Goal: Book appointment/travel/reservation

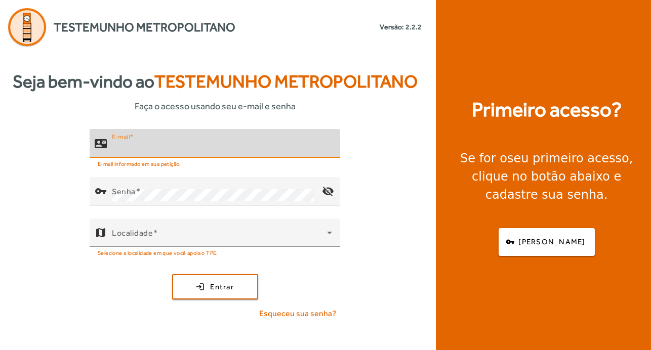
click at [143, 149] on input "E-mail" at bounding box center [222, 148] width 220 height 12
type input "**********"
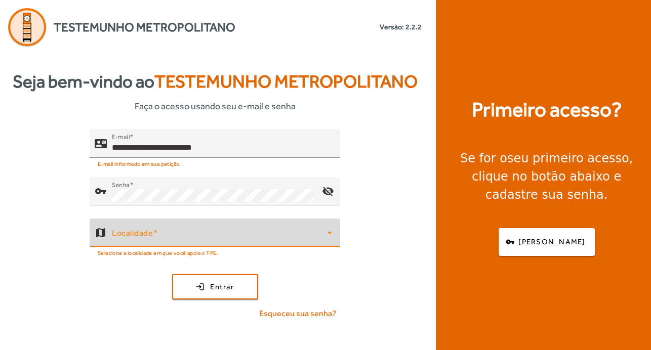
click at [203, 242] on span at bounding box center [219, 237] width 215 height 12
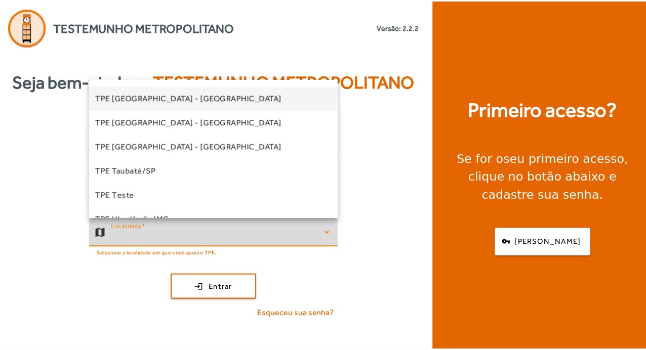
scroll to position [304, 0]
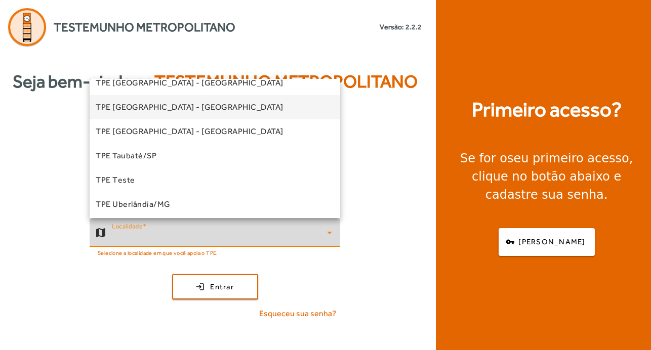
click at [220, 105] on mat-option "TPE [GEOGRAPHIC_DATA] - [GEOGRAPHIC_DATA]" at bounding box center [215, 107] width 251 height 24
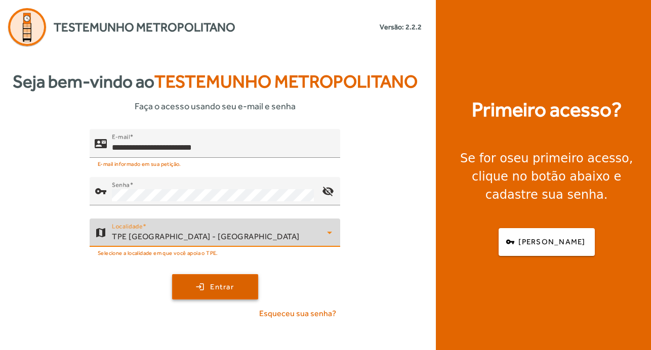
click at [215, 288] on span "Entrar" at bounding box center [222, 288] width 24 height 12
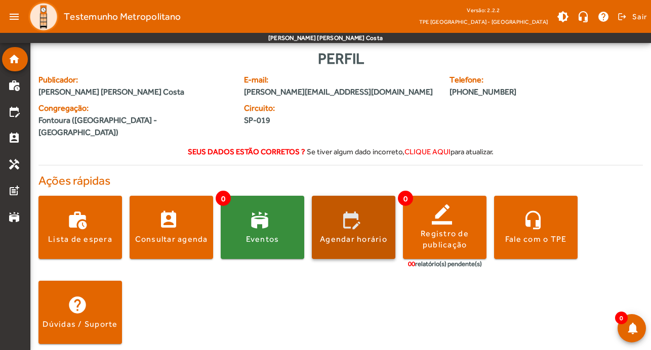
click at [343, 234] on div "Agendar horário" at bounding box center [353, 239] width 67 height 11
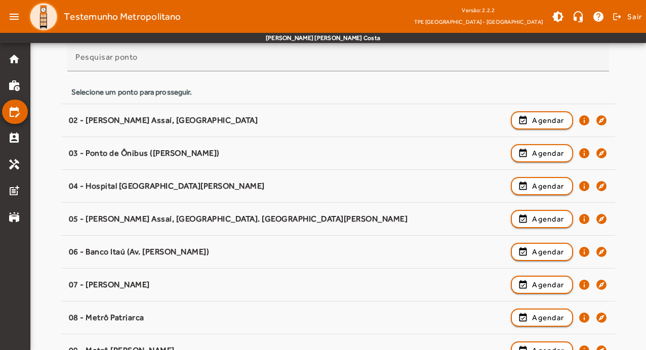
scroll to position [101, 0]
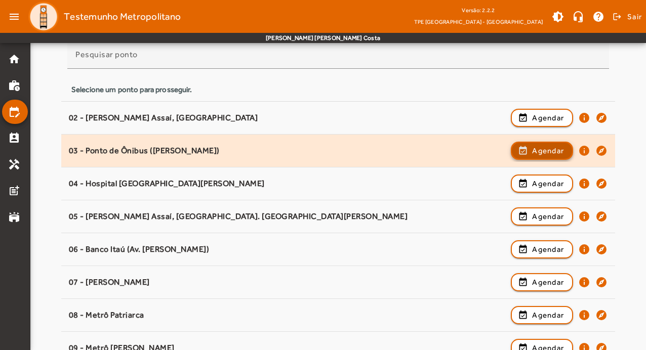
click at [546, 145] on span "Agendar" at bounding box center [548, 151] width 32 height 12
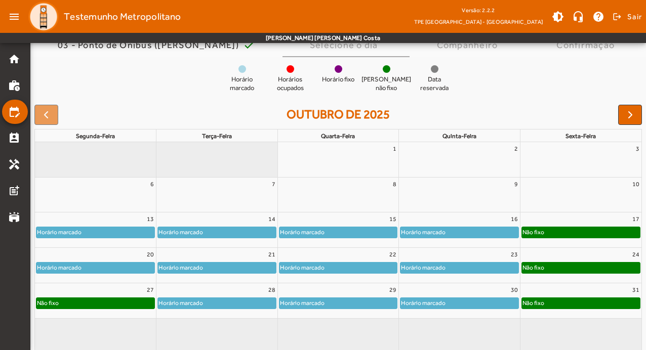
scroll to position [98, 0]
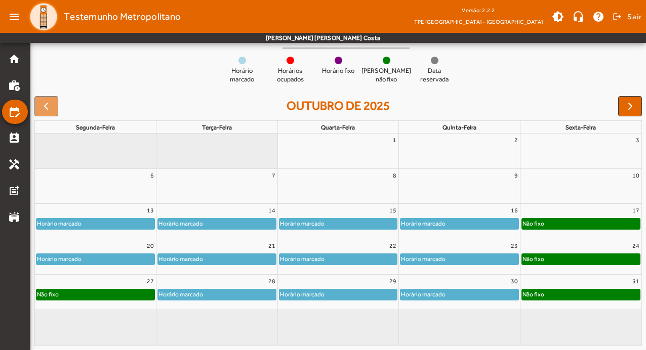
click at [341, 220] on div "Horário marcado" at bounding box center [339, 224] width 118 height 10
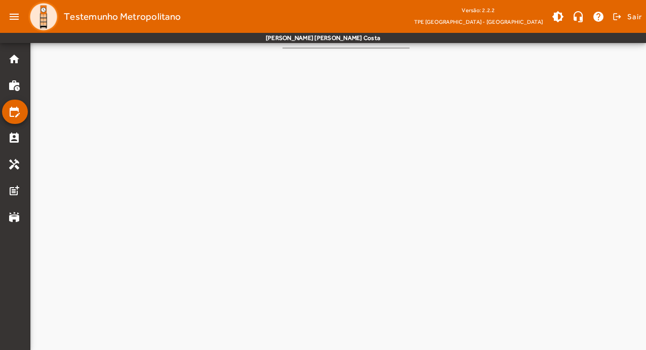
scroll to position [0, 0]
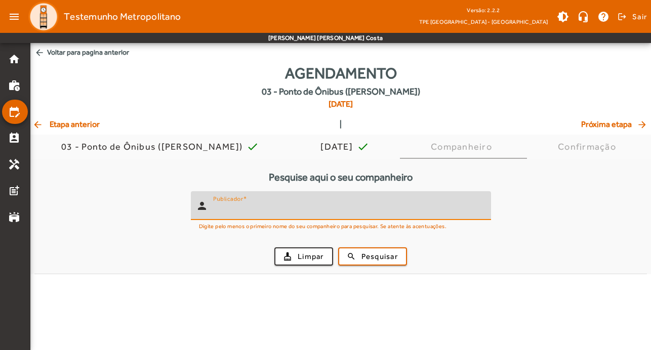
click at [344, 206] on input "Publicador" at bounding box center [348, 210] width 270 height 12
type input "*******"
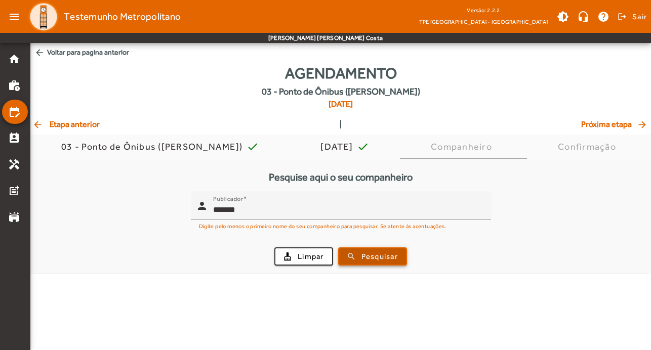
click at [369, 264] on button "search Pesquisar" at bounding box center [372, 257] width 69 height 18
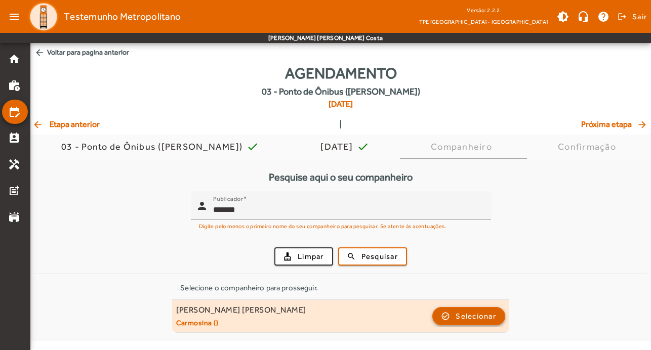
click at [494, 322] on span "Selecionar" at bounding box center [476, 316] width 41 height 12
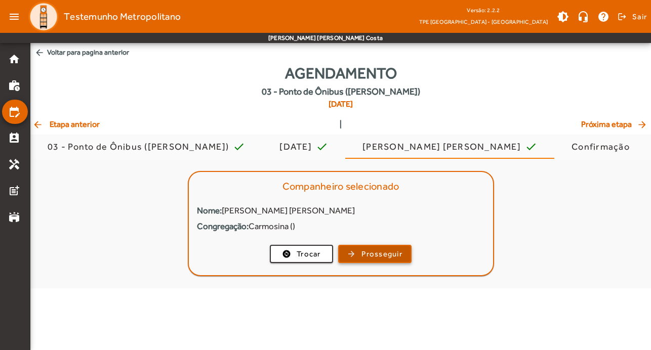
click at [373, 250] on span "Prosseguir" at bounding box center [382, 255] width 41 height 12
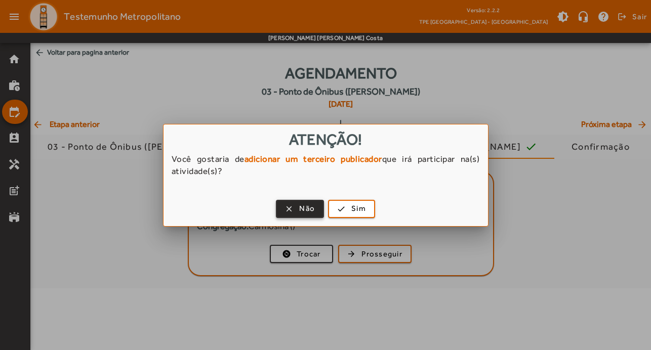
click at [299, 215] on span "button" at bounding box center [300, 209] width 46 height 24
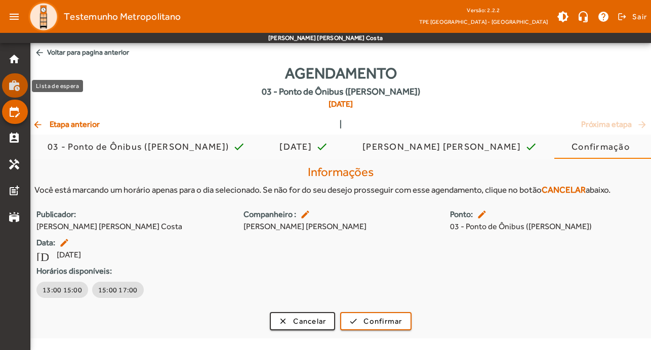
click at [10, 95] on mat-list-item "work_history" at bounding box center [15, 85] width 26 height 24
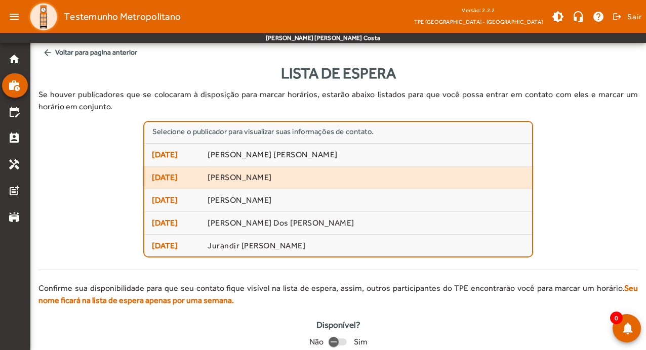
click at [297, 182] on span "[PERSON_NAME]" at bounding box center [366, 178] width 317 height 11
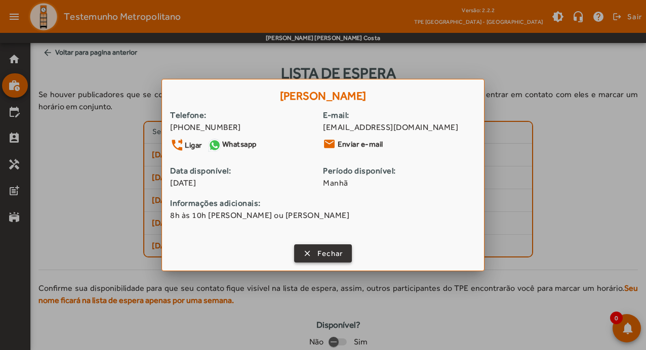
click at [316, 259] on span "button" at bounding box center [323, 254] width 56 height 24
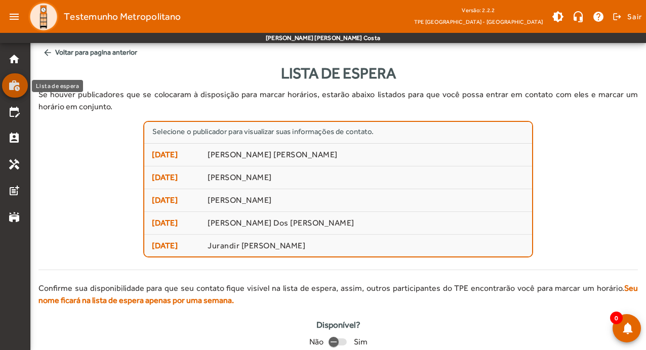
click at [17, 82] on mat-icon "work_history" at bounding box center [14, 86] width 12 height 12
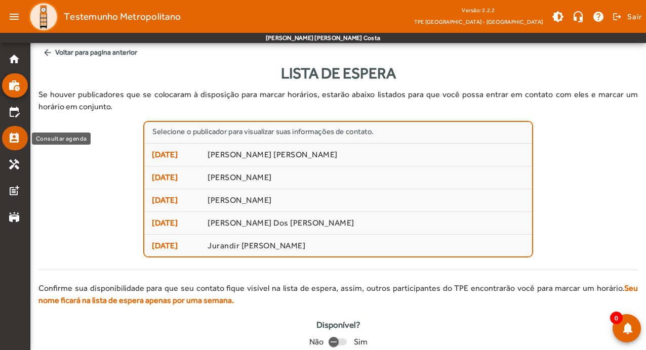
click at [25, 139] on link "perm_contact_calendar" at bounding box center [18, 138] width 20 height 12
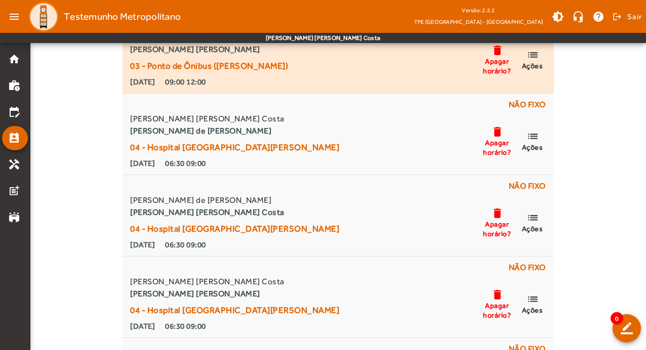
scroll to position [203, 0]
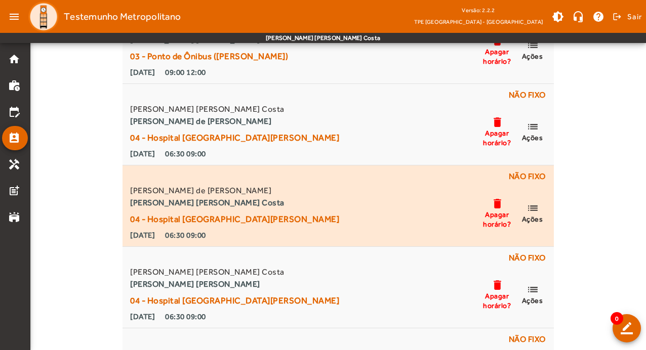
click at [533, 212] on mat-icon "list" at bounding box center [533, 208] width 12 height 13
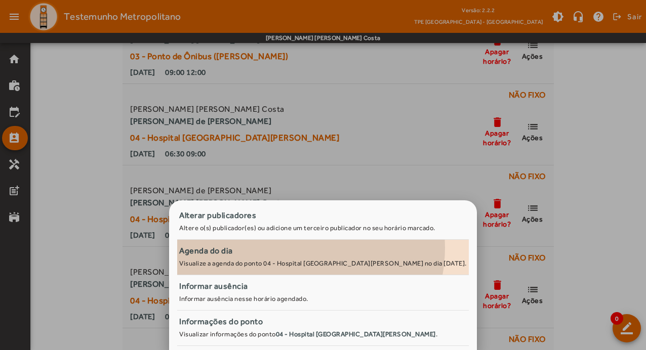
click at [307, 248] on div "Agenda do dia" at bounding box center [323, 251] width 288 height 12
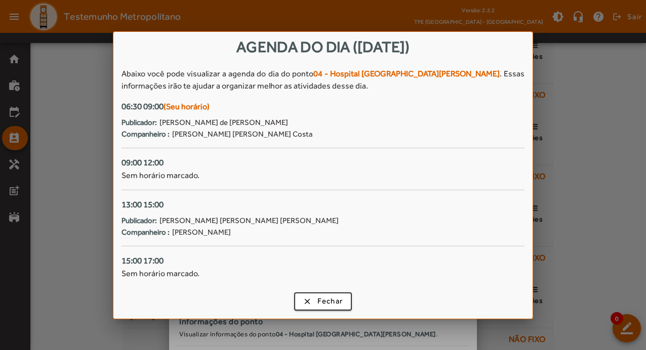
click at [589, 100] on div at bounding box center [323, 175] width 646 height 350
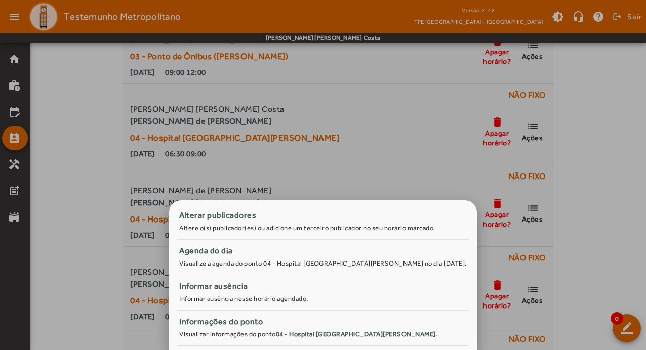
click at [383, 156] on div at bounding box center [323, 175] width 646 height 350
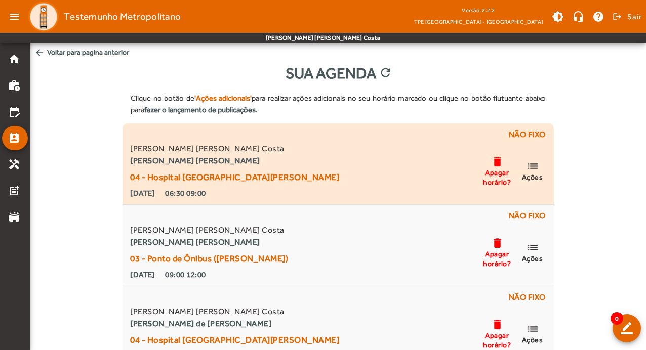
click at [534, 165] on mat-icon "list" at bounding box center [533, 166] width 12 height 13
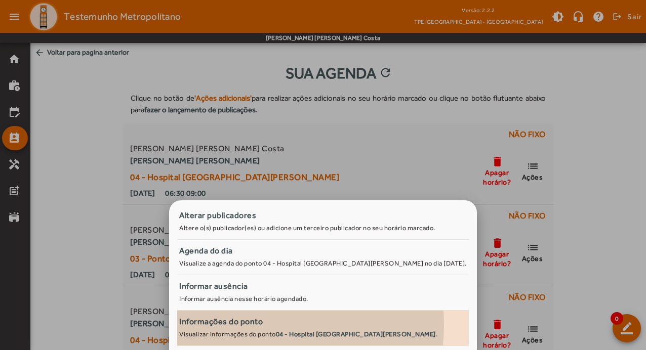
click at [256, 325] on div "Informações do ponto" at bounding box center [323, 322] width 288 height 12
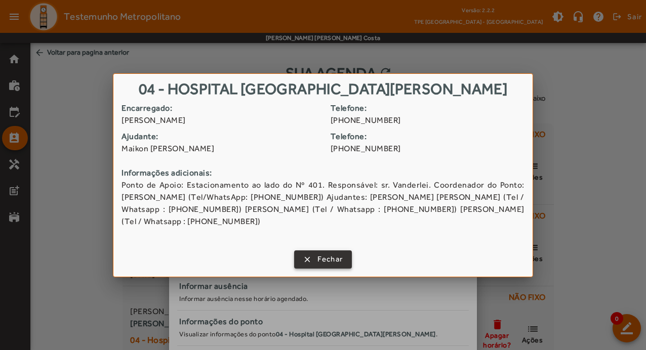
click at [330, 259] on span "Fechar" at bounding box center [331, 260] width 26 height 12
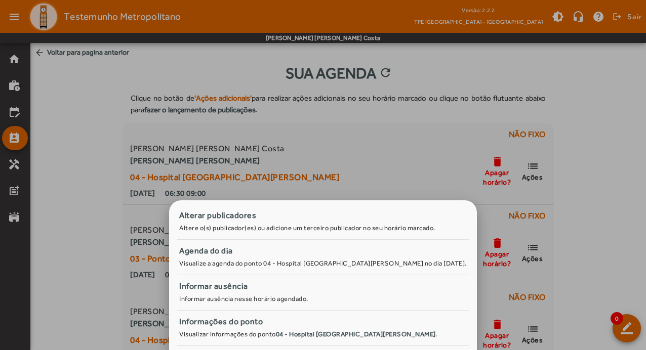
click at [320, 126] on div at bounding box center [323, 175] width 646 height 350
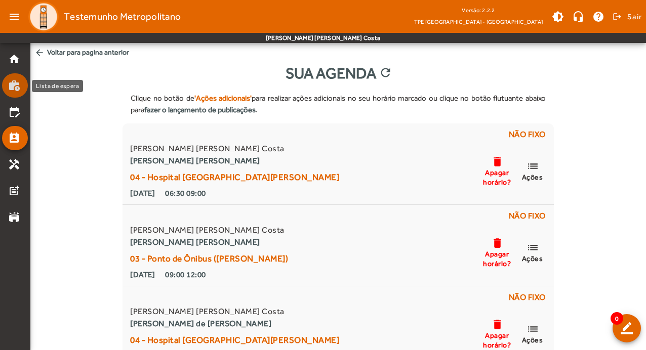
click at [16, 84] on mat-icon "work_history" at bounding box center [14, 86] width 12 height 12
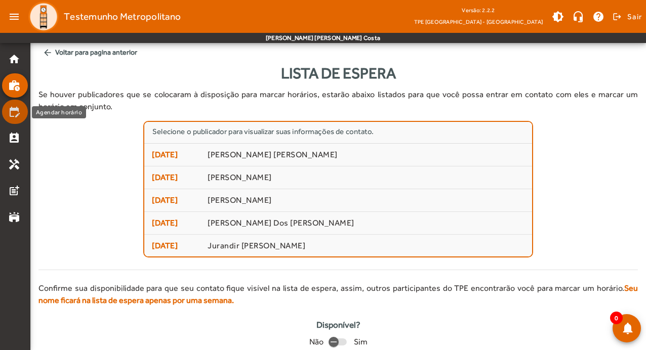
click at [18, 119] on mat-list-item "edit_calendar" at bounding box center [15, 112] width 26 height 24
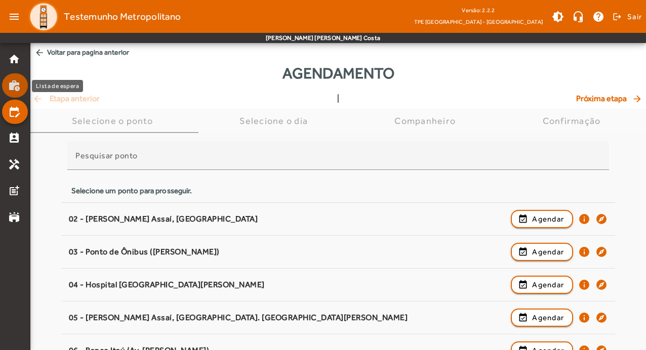
click at [15, 86] on mat-icon "work_history" at bounding box center [14, 86] width 12 height 12
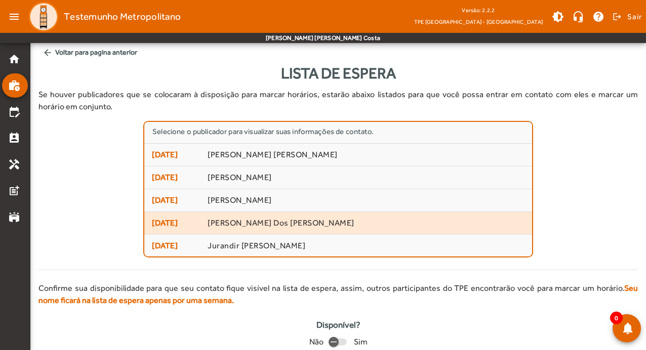
scroll to position [1, 0]
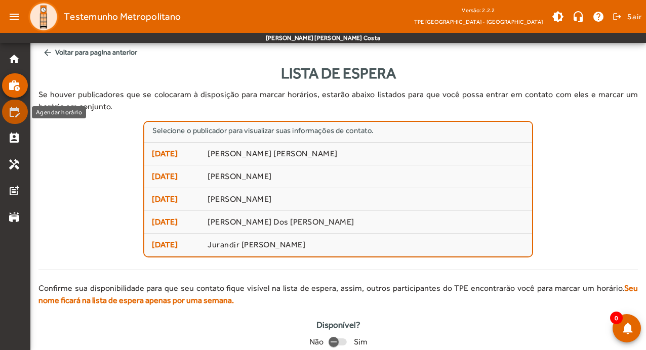
click at [13, 114] on mat-icon "edit_calendar" at bounding box center [14, 112] width 12 height 12
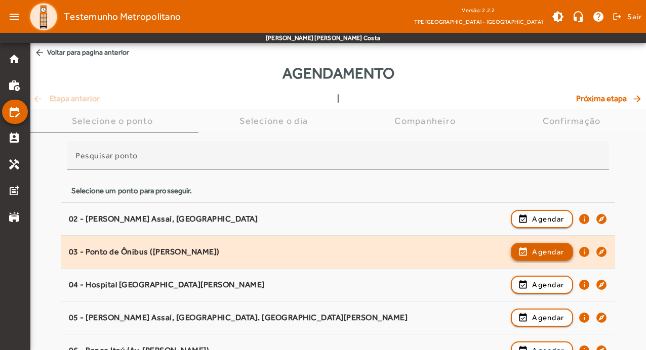
click at [543, 252] on span "Agendar" at bounding box center [548, 252] width 32 height 12
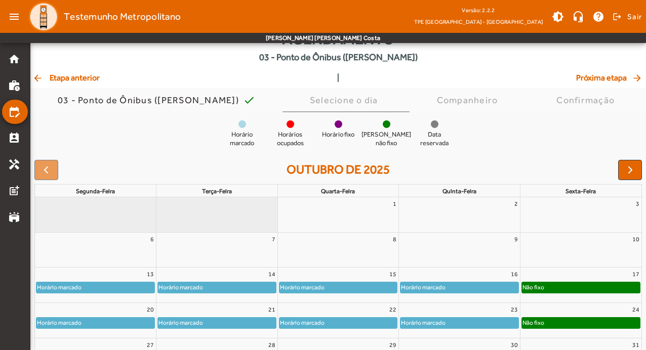
scroll to position [98, 0]
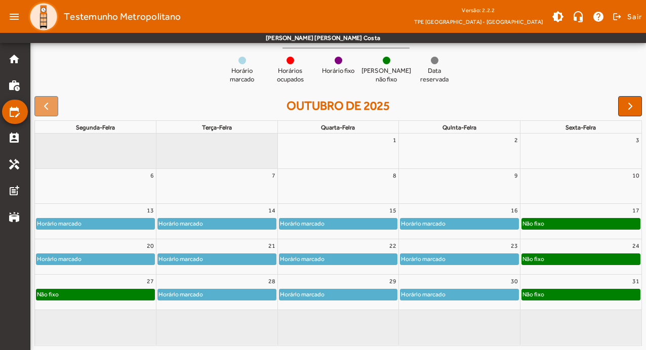
click at [322, 232] on div "Horário marcado" at bounding box center [338, 226] width 121 height 16
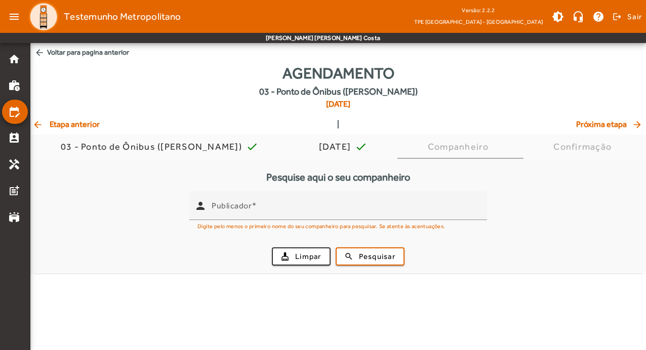
scroll to position [0, 0]
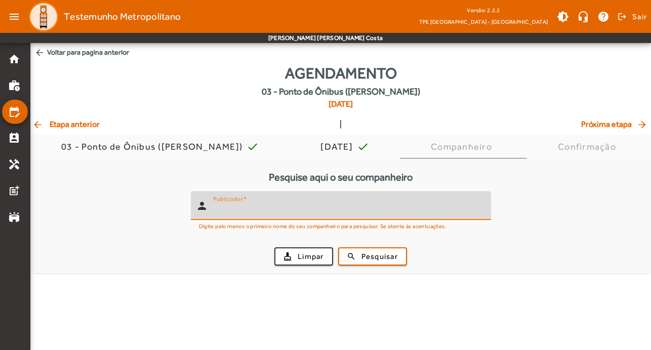
click at [305, 210] on input "Publicador" at bounding box center [348, 210] width 270 height 12
type input "*******"
click at [395, 259] on span "Pesquisar" at bounding box center [380, 257] width 36 height 12
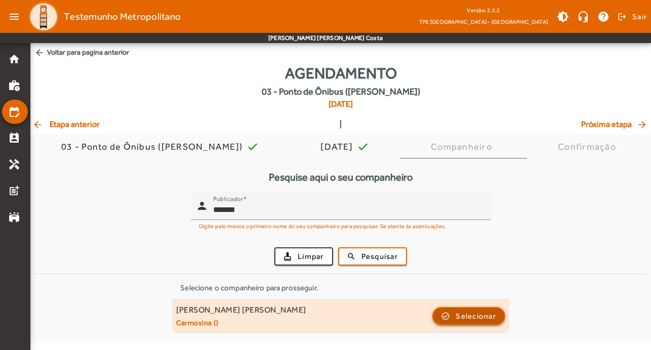
click at [491, 310] on span "Selecionar" at bounding box center [476, 316] width 41 height 12
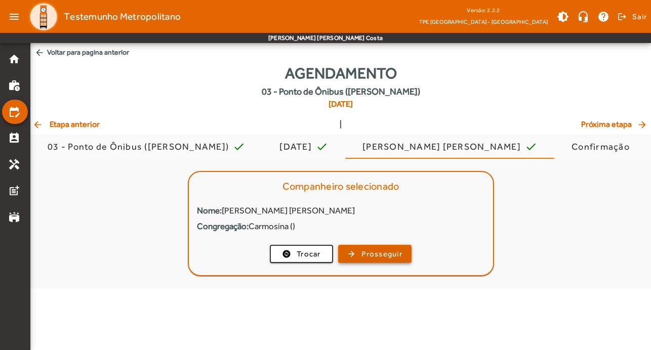
click at [373, 256] on span "Prosseguir" at bounding box center [382, 255] width 41 height 12
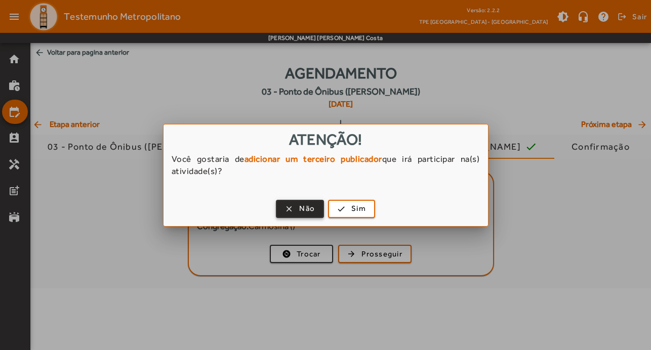
click at [305, 203] on span "Não" at bounding box center [307, 209] width 16 height 12
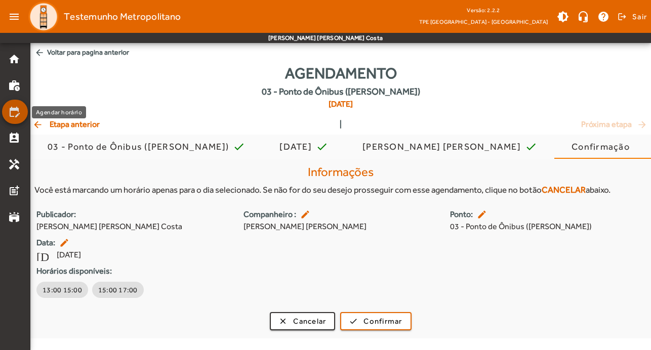
click at [12, 105] on mat-list-item "edit_calendar" at bounding box center [15, 112] width 26 height 24
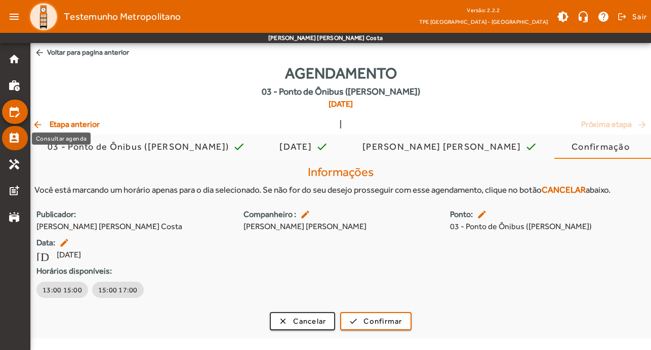
click at [19, 138] on mat-icon "perm_contact_calendar" at bounding box center [14, 138] width 12 height 12
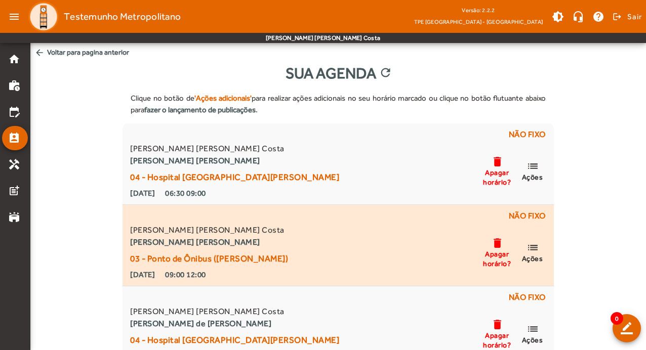
click at [531, 246] on mat-icon "list" at bounding box center [533, 248] width 12 height 13
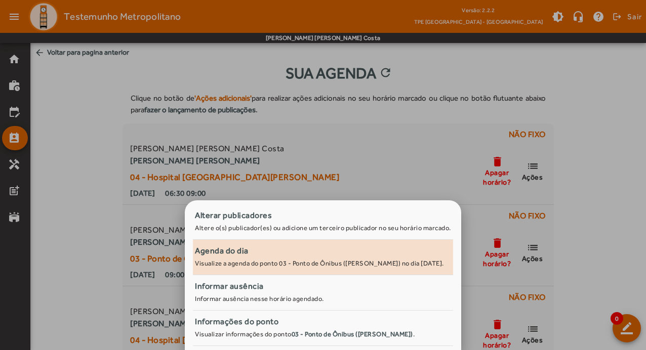
click at [265, 251] on div "Agenda do dia" at bounding box center [323, 251] width 256 height 12
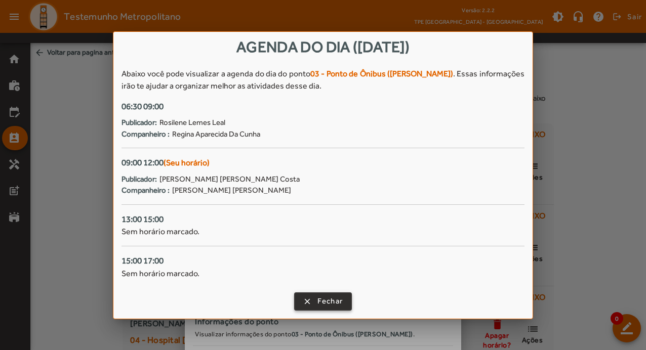
click at [330, 299] on span "Fechar" at bounding box center [331, 302] width 26 height 12
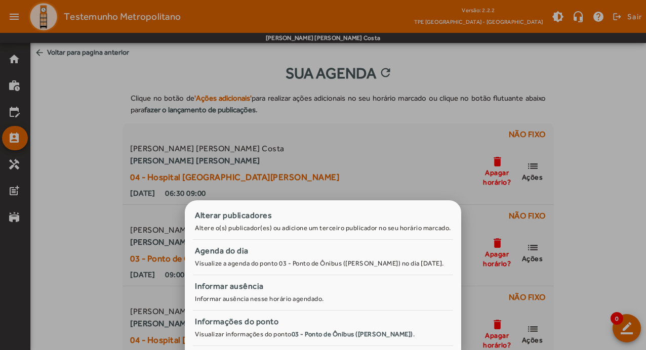
click at [439, 172] on div at bounding box center [323, 175] width 646 height 350
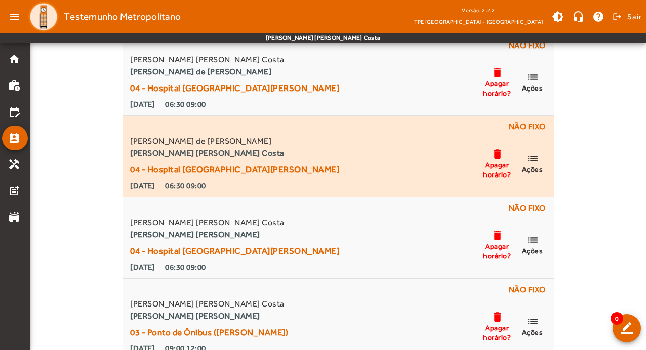
scroll to position [253, 0]
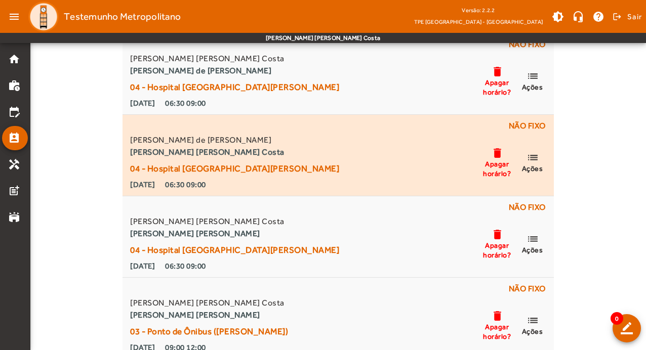
click at [534, 153] on mat-icon "list" at bounding box center [533, 157] width 12 height 13
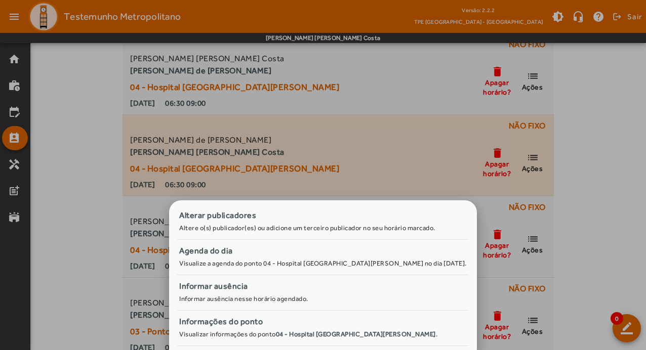
scroll to position [0, 0]
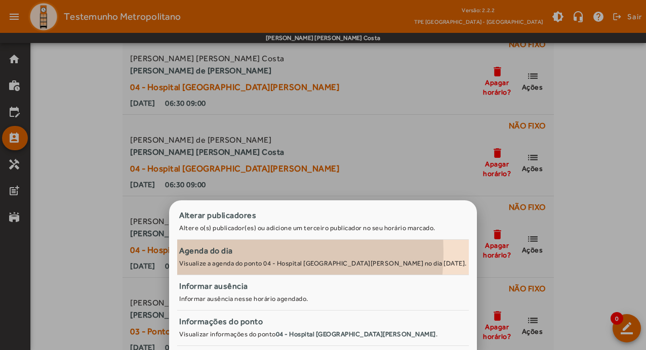
click at [204, 252] on div "Agenda do dia" at bounding box center [323, 251] width 288 height 12
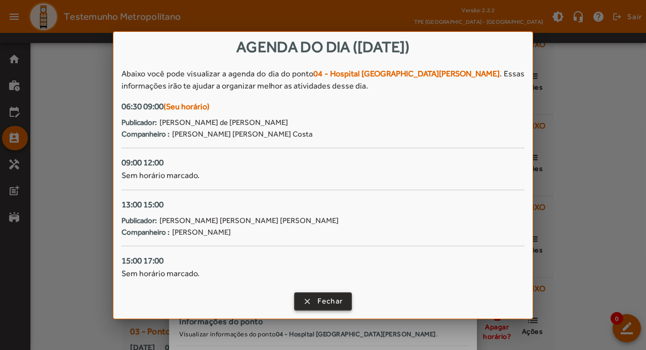
click at [330, 301] on span "Fechar" at bounding box center [331, 302] width 26 height 12
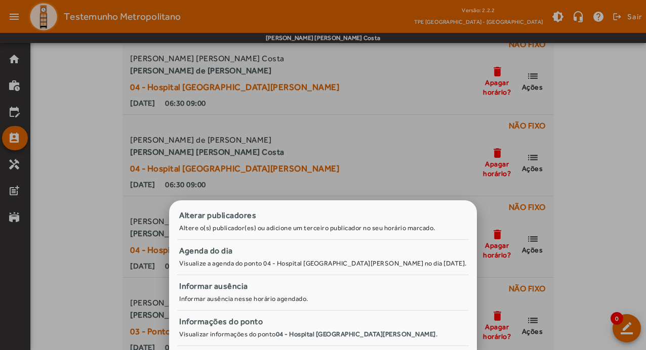
click at [366, 131] on div at bounding box center [323, 175] width 646 height 350
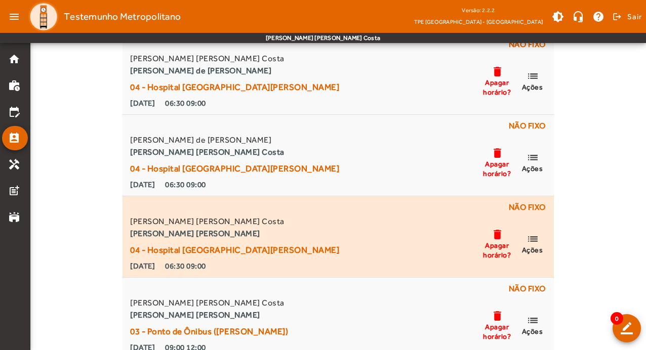
scroll to position [304, 0]
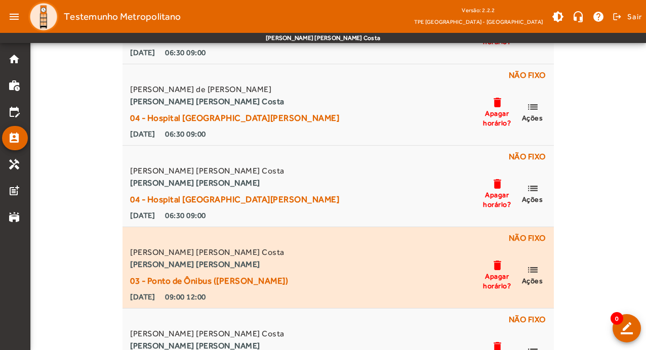
click at [528, 271] on mat-icon "list" at bounding box center [533, 270] width 12 height 13
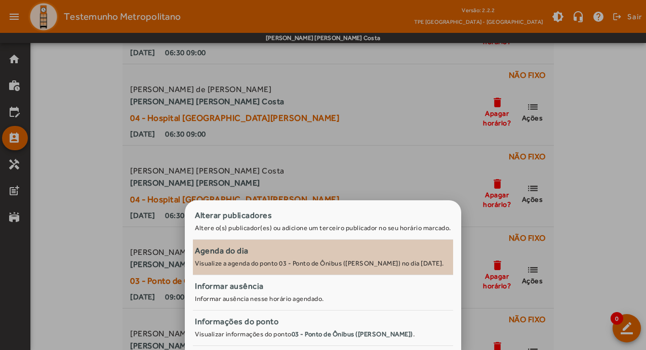
click at [262, 258] on span "Agenda do dia Visualize a agenda do ponto 03 - Ponto de Ônibus ([PERSON_NAME]) …" at bounding box center [323, 256] width 256 height 23
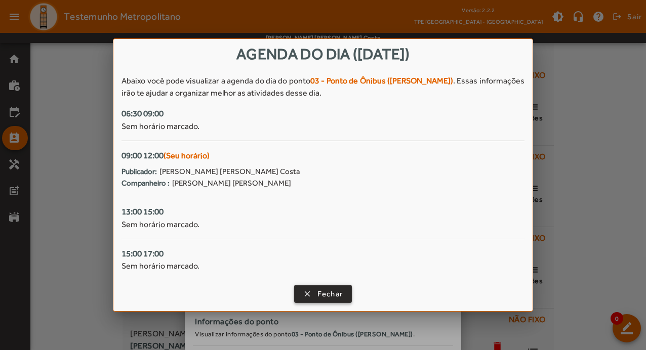
click at [326, 292] on span "Fechar" at bounding box center [331, 295] width 26 height 12
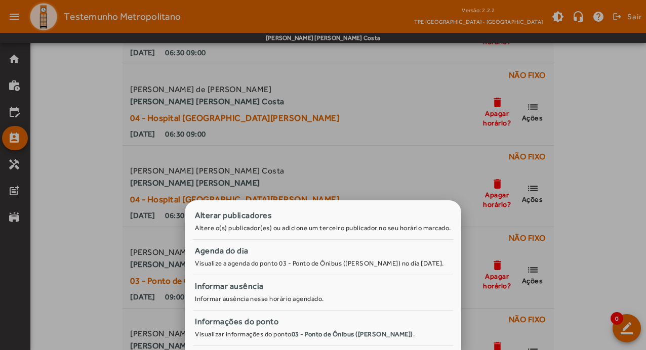
click at [401, 152] on div at bounding box center [323, 175] width 646 height 350
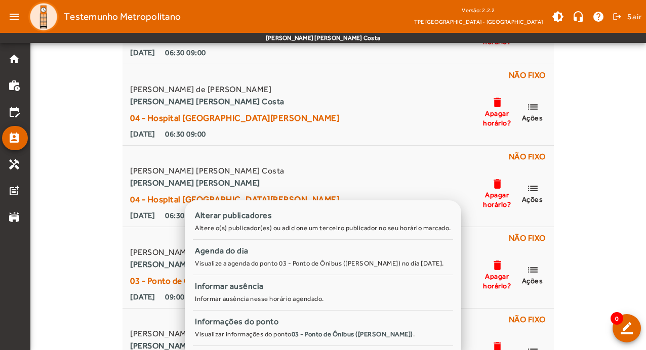
scroll to position [304, 0]
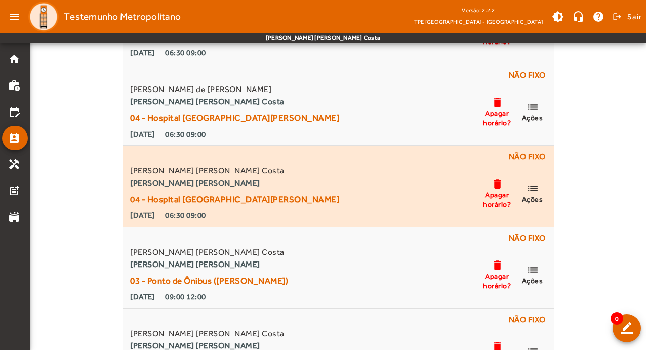
click at [534, 190] on mat-icon "list" at bounding box center [533, 188] width 12 height 13
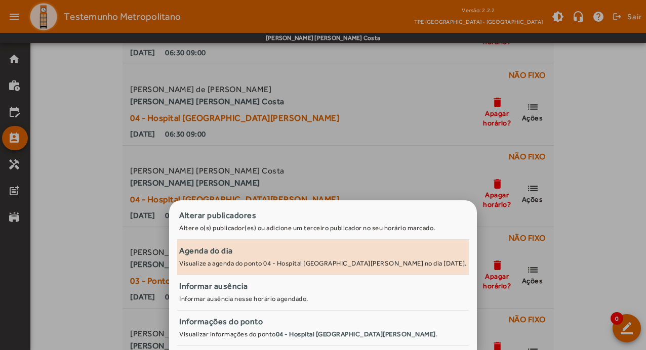
click at [224, 259] on span "Agenda do dia Visualize a agenda do ponto 04 - Hospital [GEOGRAPHIC_DATA][PERSO…" at bounding box center [323, 256] width 288 height 23
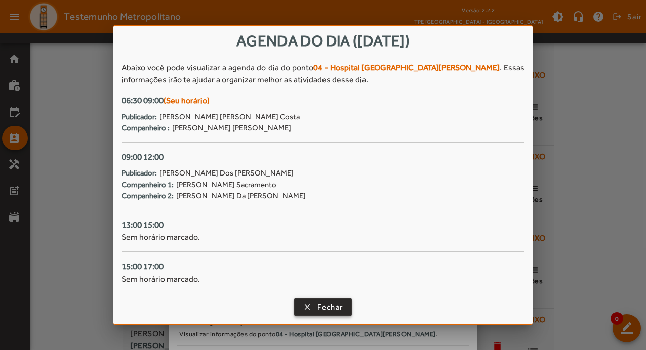
click at [326, 306] on span "Fechar" at bounding box center [331, 308] width 26 height 12
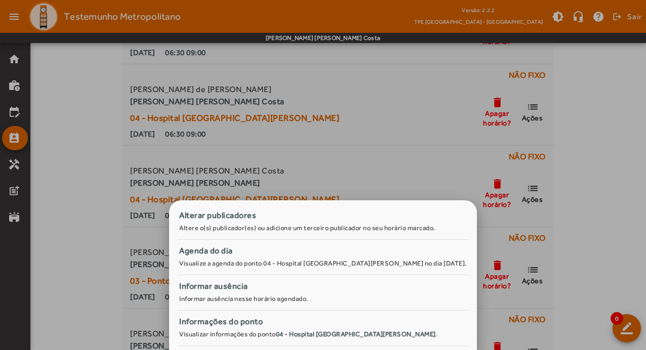
click at [580, 145] on div at bounding box center [323, 175] width 646 height 350
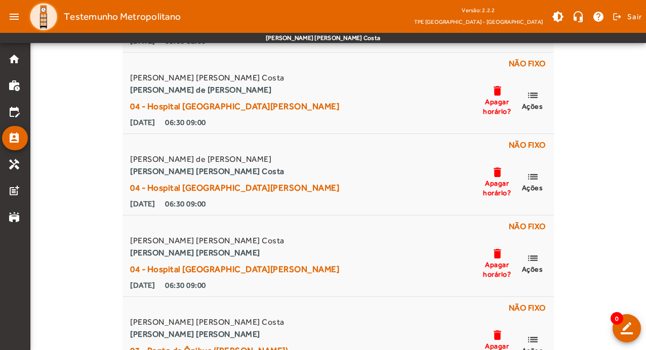
scroll to position [203, 0]
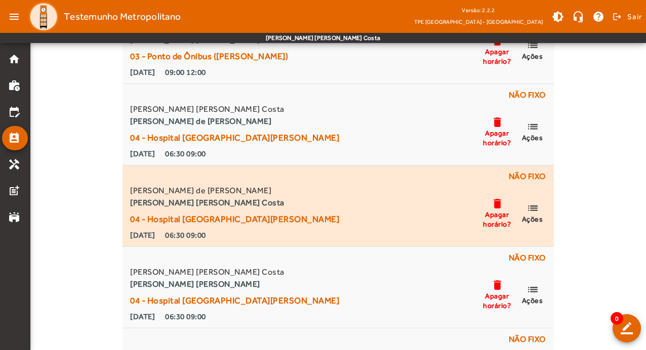
click at [533, 213] on mat-icon "list" at bounding box center [533, 208] width 12 height 13
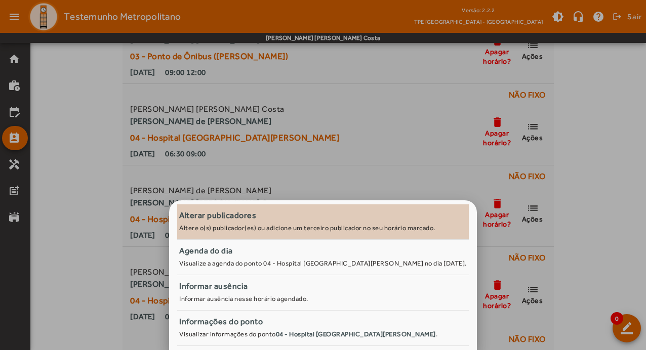
click at [271, 219] on div "Alterar publicadores" at bounding box center [323, 216] width 288 height 12
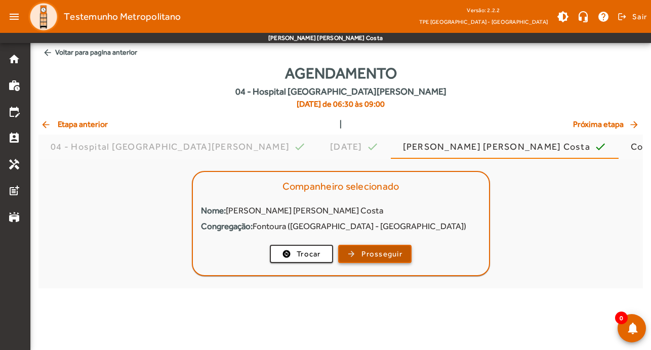
click at [400, 255] on span "Prosseguir" at bounding box center [382, 255] width 41 height 12
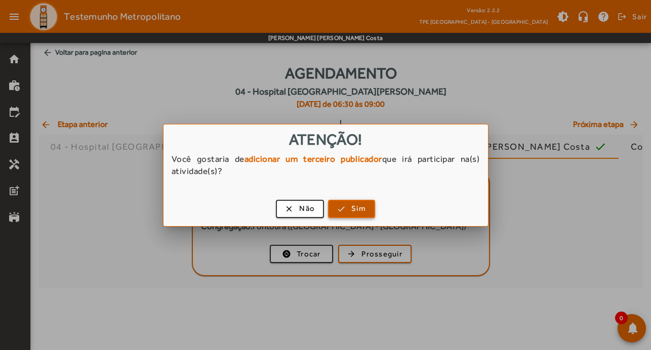
click at [359, 205] on span "Sim" at bounding box center [358, 209] width 15 height 12
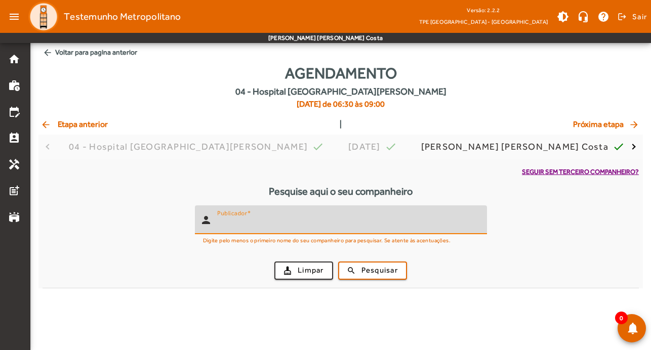
click at [313, 229] on input "Publicador" at bounding box center [348, 224] width 262 height 12
type input "*******"
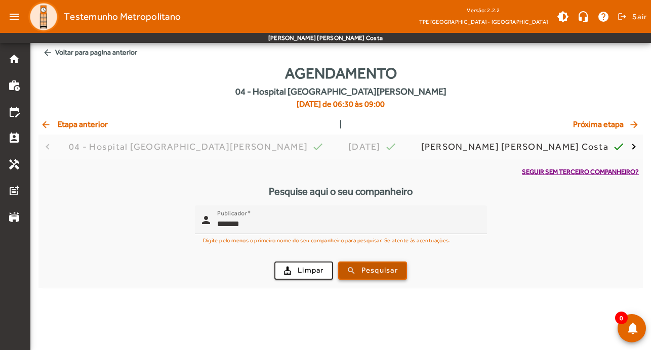
click at [364, 279] on button "search Pesquisar" at bounding box center [372, 271] width 69 height 18
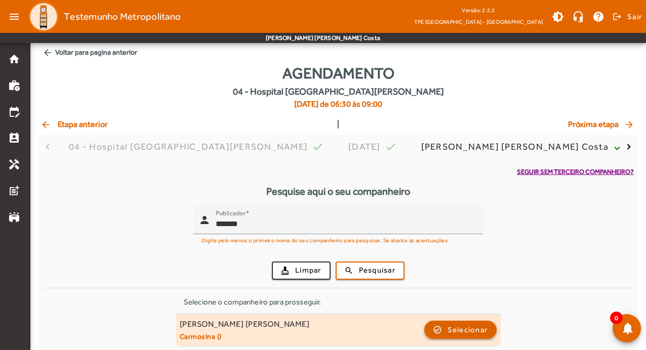
click at [480, 334] on span "Selecionar" at bounding box center [468, 330] width 41 height 12
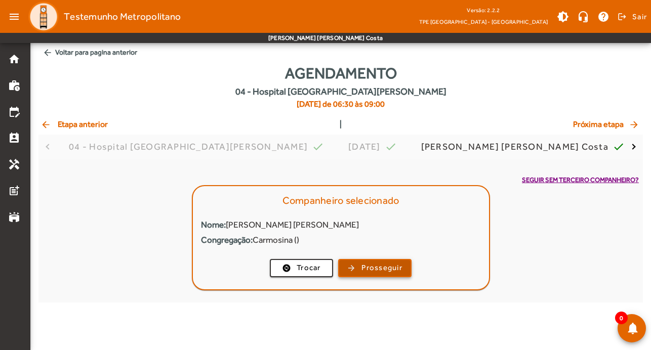
click at [378, 264] on span "Prosseguir" at bounding box center [382, 268] width 41 height 12
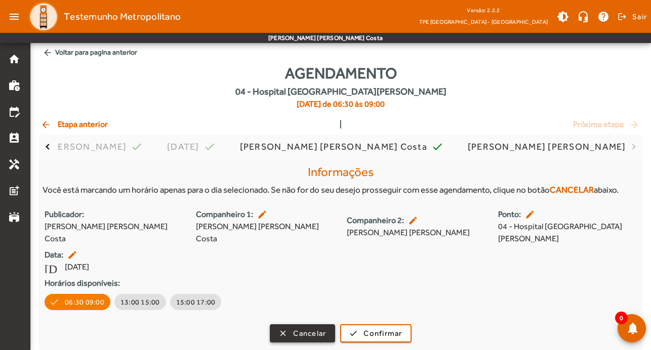
click at [288, 328] on span "button" at bounding box center [302, 334] width 63 height 24
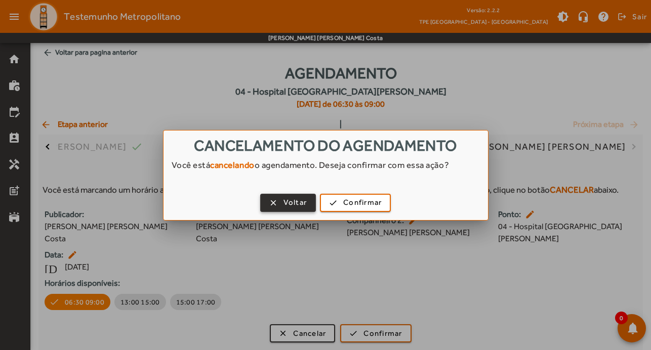
click at [303, 203] on span "Voltar" at bounding box center [296, 203] width 24 height 12
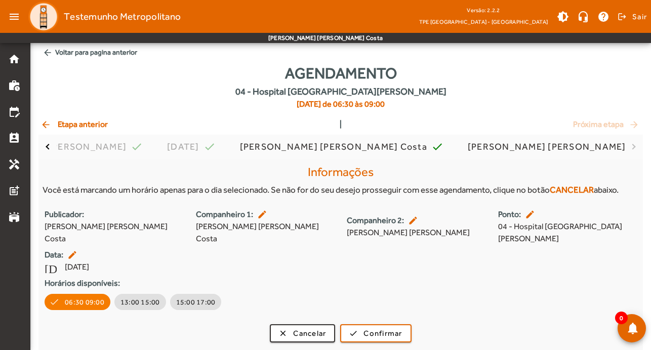
click at [49, 50] on mat-icon "arrow_back" at bounding box center [48, 53] width 10 height 10
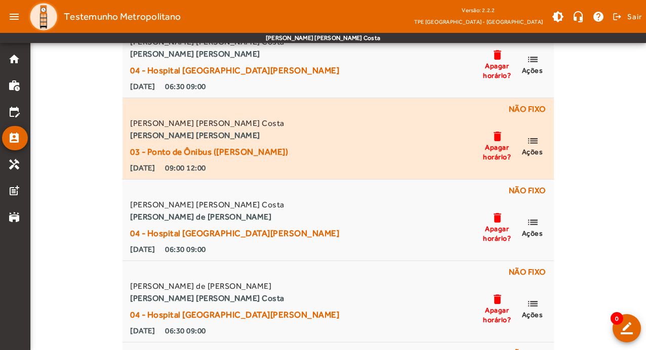
scroll to position [51, 0]
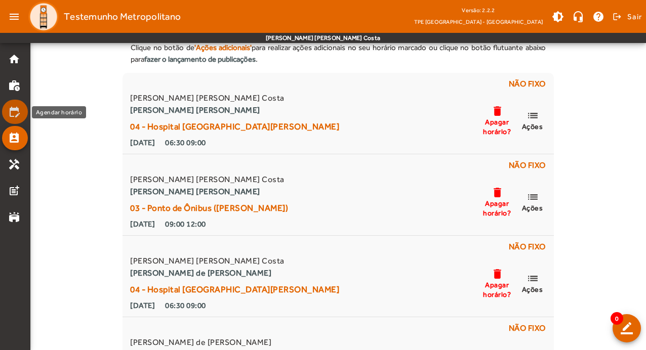
click at [13, 111] on mat-icon "edit_calendar" at bounding box center [14, 112] width 12 height 12
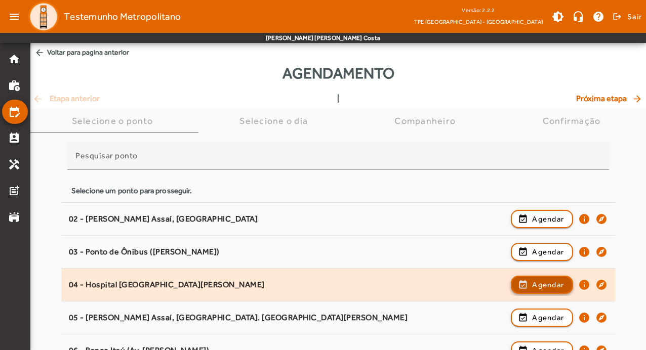
click at [565, 283] on span "button" at bounding box center [542, 285] width 60 height 24
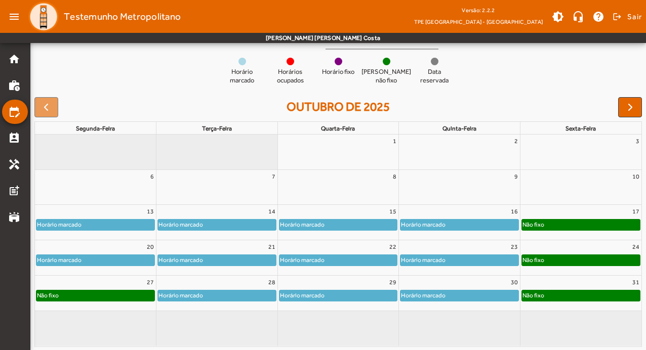
scroll to position [98, 0]
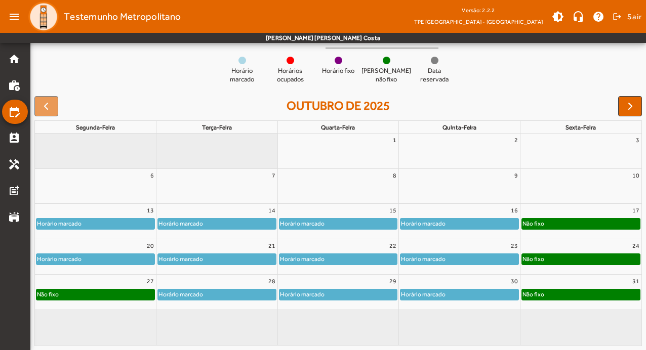
click at [374, 220] on div "Horário marcado" at bounding box center [339, 224] width 118 height 10
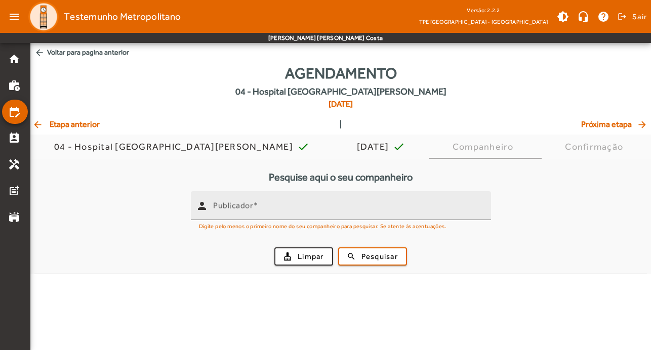
click at [323, 223] on mat-hint "Digite pelo menos o primeiro nome do seu companheiro para pesquisar. Se atente …" at bounding box center [323, 225] width 248 height 11
click at [319, 214] on input "Publicador" at bounding box center [348, 210] width 270 height 12
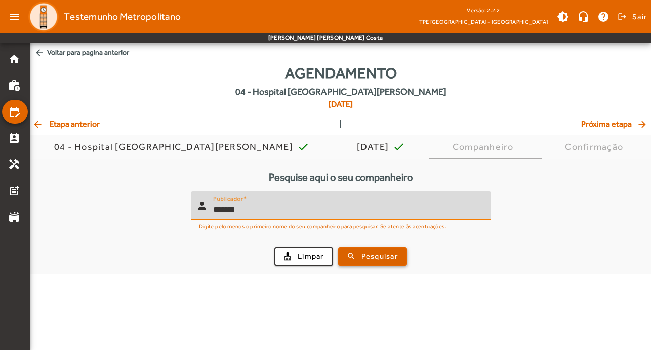
type input "*******"
click at [367, 249] on span "submit" at bounding box center [372, 257] width 67 height 24
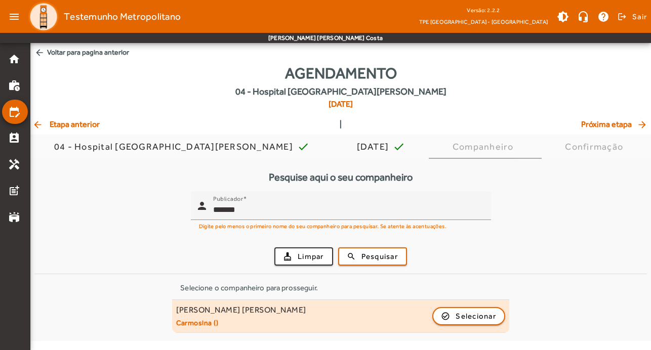
click at [275, 310] on div "[PERSON_NAME] [PERSON_NAME]" at bounding box center [241, 310] width 130 height 11
click at [479, 312] on span "Selecionar" at bounding box center [476, 316] width 41 height 12
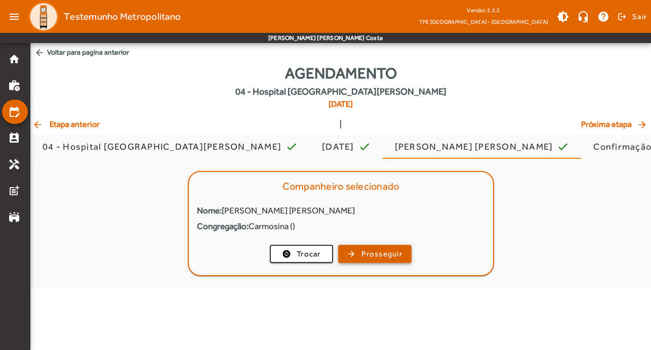
click at [368, 249] on span "Prosseguir" at bounding box center [382, 255] width 41 height 12
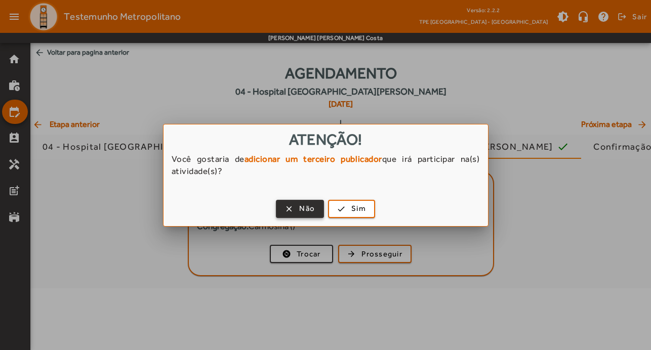
click at [310, 205] on span "Não" at bounding box center [307, 209] width 16 height 12
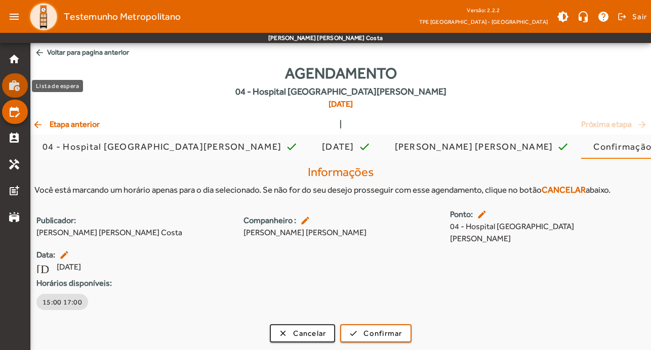
click at [17, 85] on mat-icon "work_history" at bounding box center [14, 86] width 12 height 12
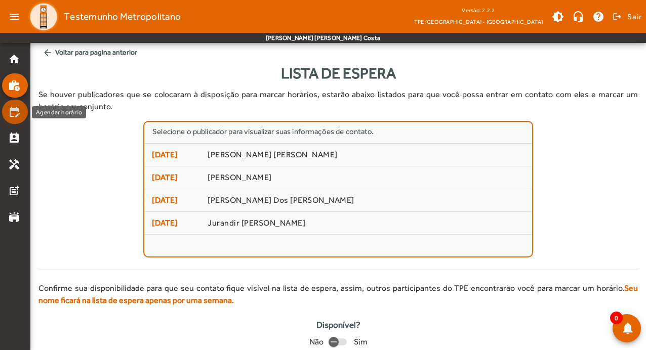
click at [10, 109] on mat-icon "edit_calendar" at bounding box center [14, 112] width 12 height 12
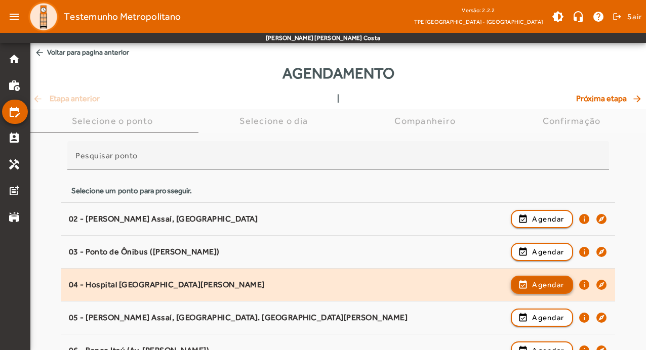
click at [550, 288] on span "Agendar" at bounding box center [548, 285] width 32 height 12
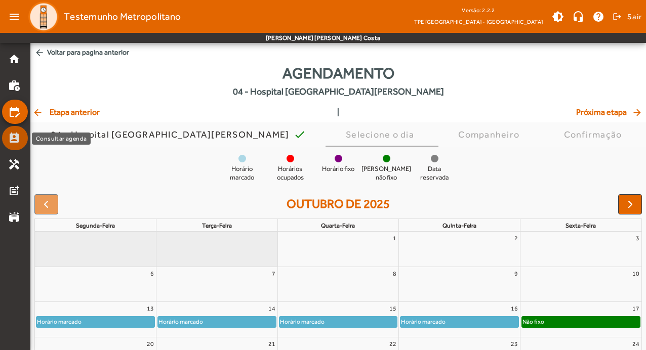
click at [10, 137] on mat-icon "perm_contact_calendar" at bounding box center [14, 138] width 12 height 12
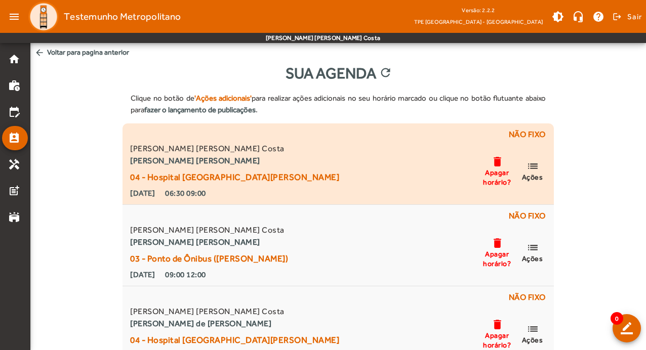
click at [537, 175] on span "Ações" at bounding box center [532, 177] width 21 height 9
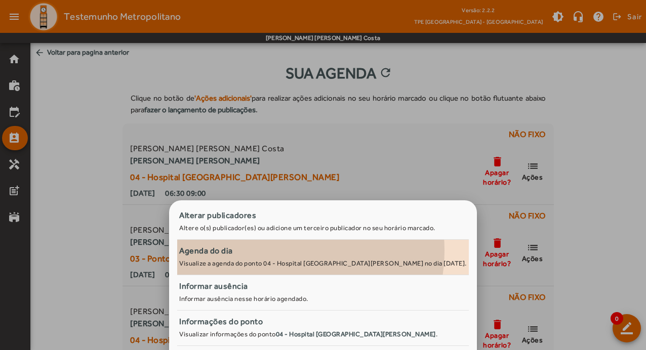
click at [292, 251] on div "Agenda do dia" at bounding box center [323, 251] width 288 height 12
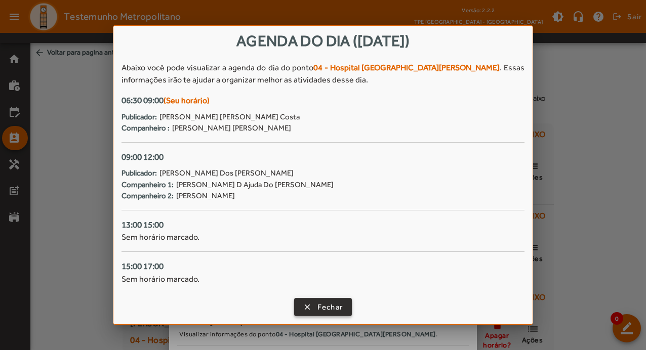
click at [328, 310] on span "Fechar" at bounding box center [331, 308] width 26 height 12
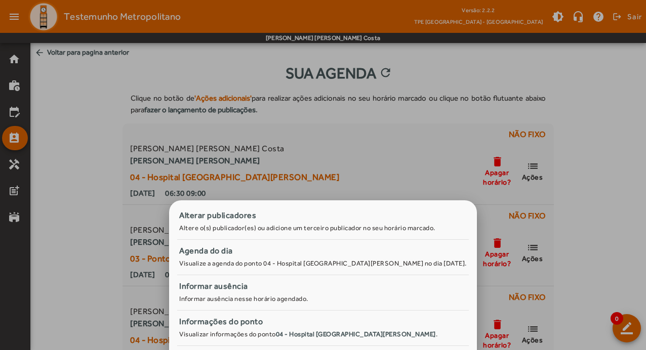
click at [402, 166] on div at bounding box center [323, 175] width 646 height 350
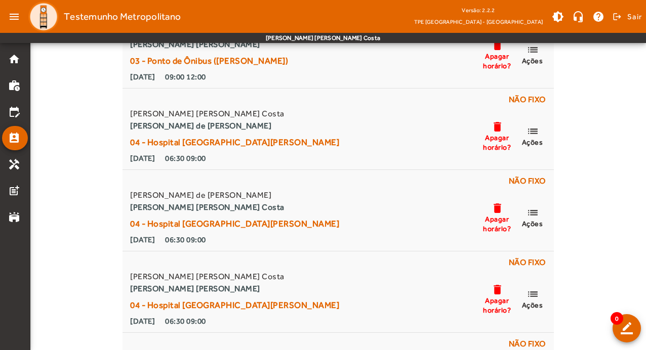
scroll to position [203, 0]
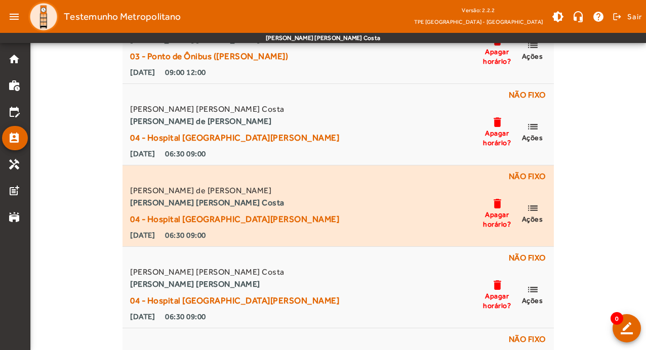
click at [536, 213] on mat-icon "list" at bounding box center [533, 208] width 12 height 13
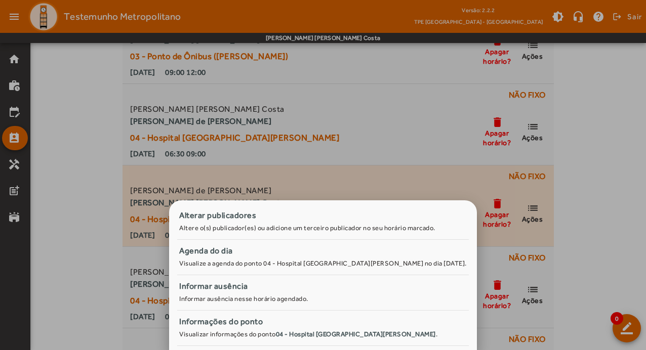
scroll to position [0, 0]
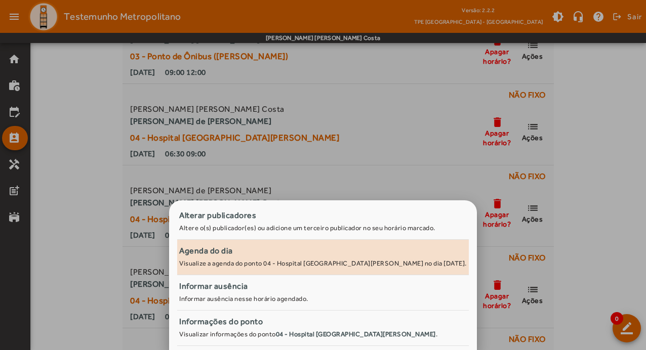
click at [289, 260] on small "Visualize a agenda do ponto 04 - Hospital [GEOGRAPHIC_DATA][PERSON_NAME] no dia…" at bounding box center [323, 264] width 288 height 8
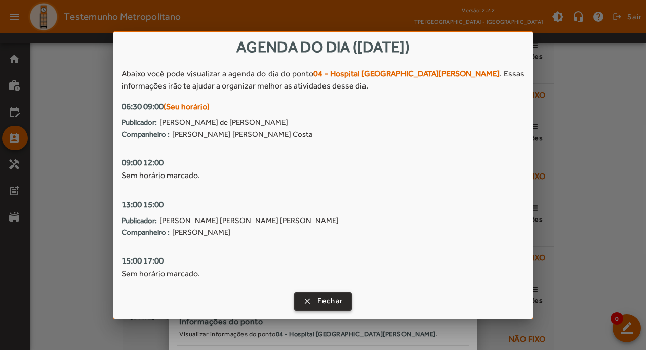
click at [326, 297] on span "Fechar" at bounding box center [331, 302] width 26 height 12
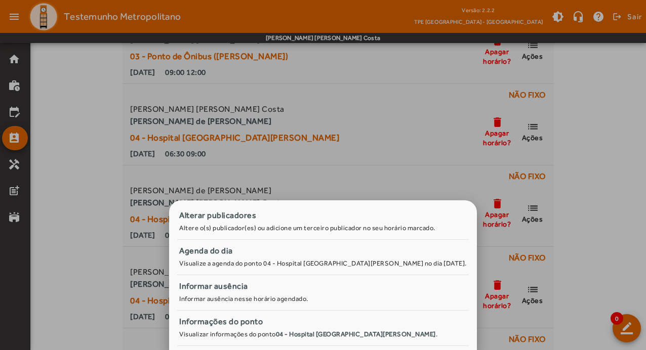
click at [407, 140] on div at bounding box center [323, 175] width 646 height 350
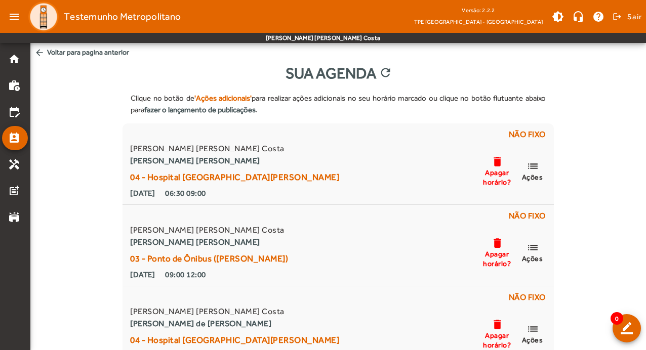
scroll to position [203, 0]
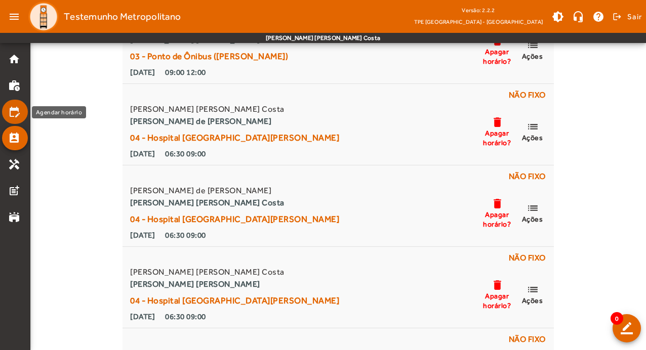
click at [9, 108] on mat-icon "edit_calendar" at bounding box center [14, 112] width 12 height 12
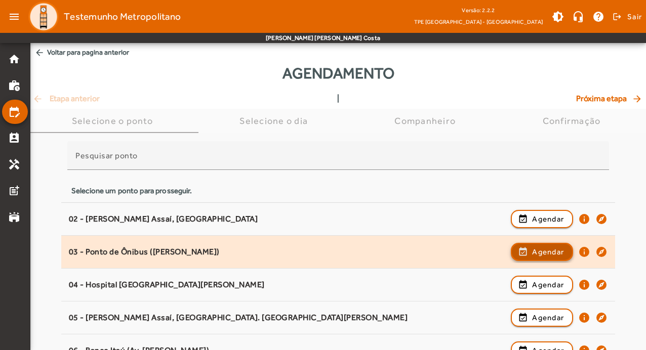
click at [551, 250] on span "Agendar" at bounding box center [548, 252] width 32 height 12
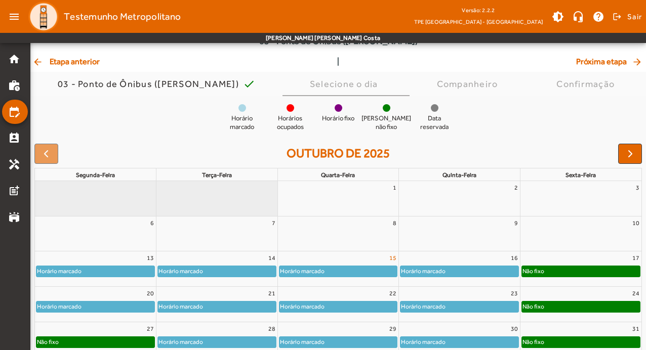
scroll to position [98, 0]
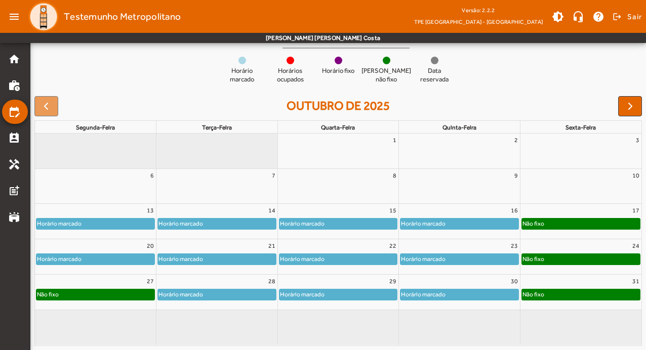
click at [370, 212] on div "15" at bounding box center [338, 210] width 121 height 13
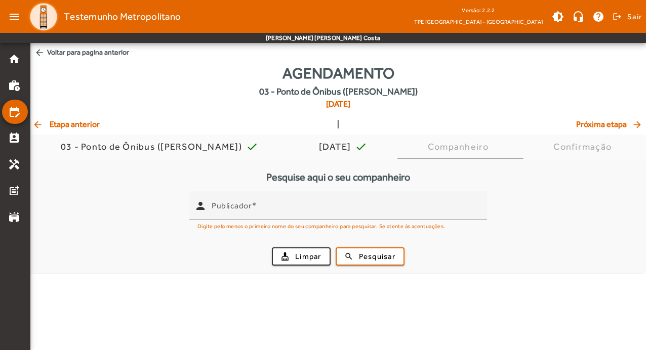
scroll to position [0, 0]
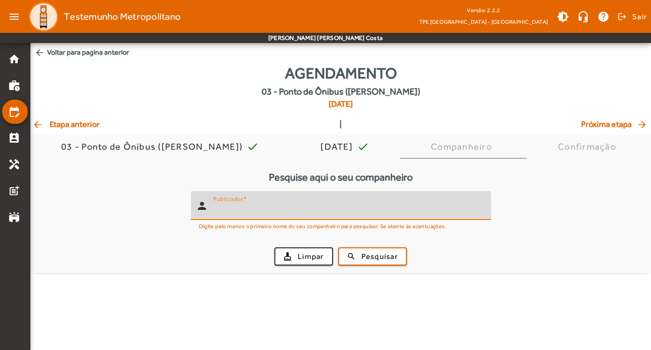
click at [354, 210] on input "Publicador" at bounding box center [348, 210] width 270 height 12
type input "*******"
click at [375, 254] on span "Pesquisar" at bounding box center [380, 257] width 36 height 12
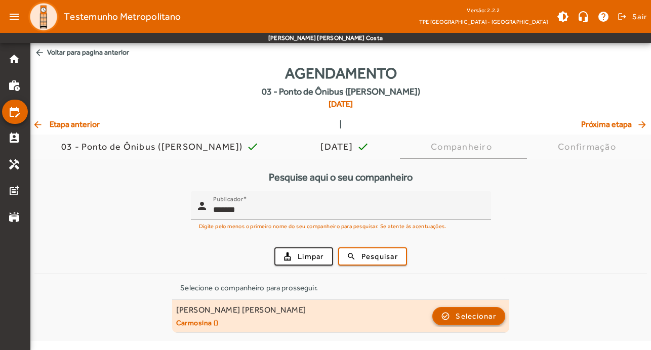
click at [488, 316] on span "Selecionar" at bounding box center [476, 316] width 41 height 12
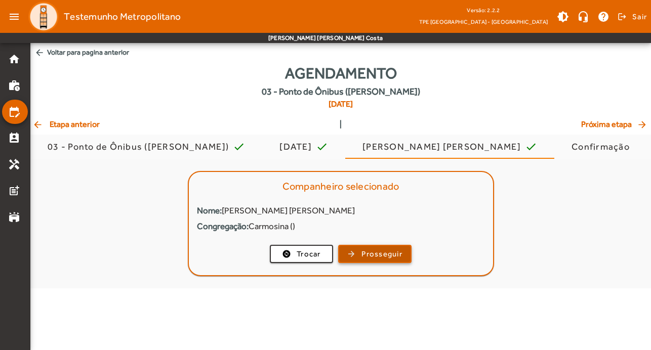
click at [370, 253] on span "Prosseguir" at bounding box center [382, 255] width 41 height 12
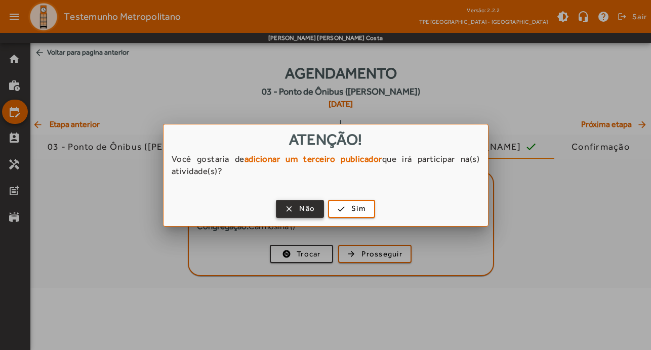
click at [300, 208] on span "Não" at bounding box center [307, 209] width 16 height 12
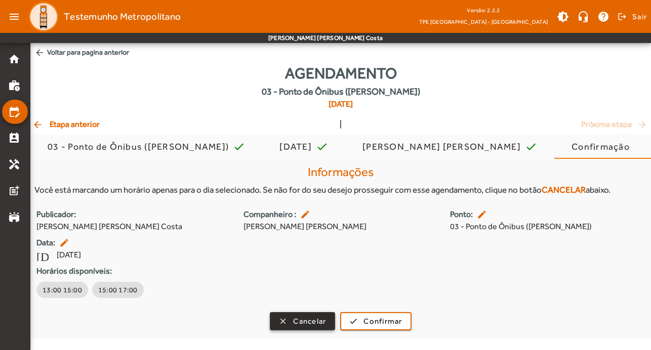
click at [328, 326] on span "button" at bounding box center [302, 321] width 63 height 24
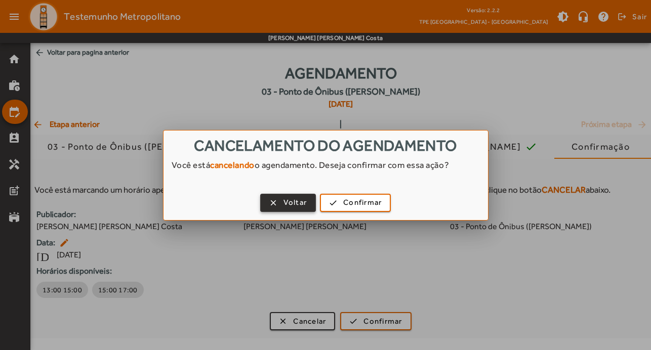
click at [287, 205] on span "Voltar" at bounding box center [296, 203] width 24 height 12
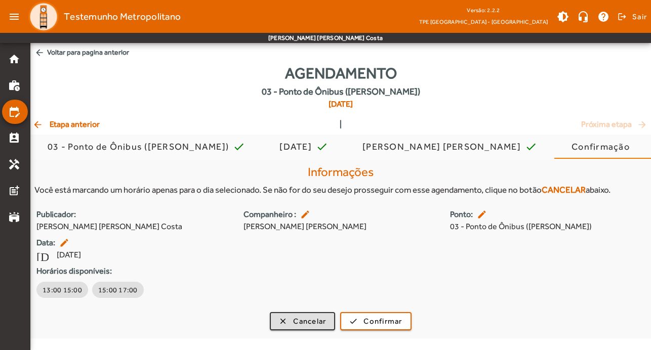
click at [48, 49] on span "arrow_back Voltar para pagina anterior" at bounding box center [340, 52] width 621 height 19
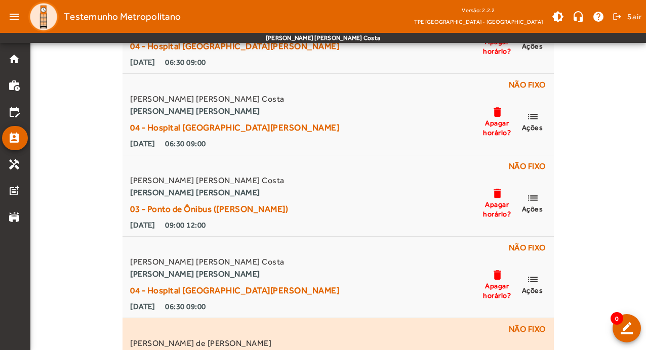
scroll to position [278, 0]
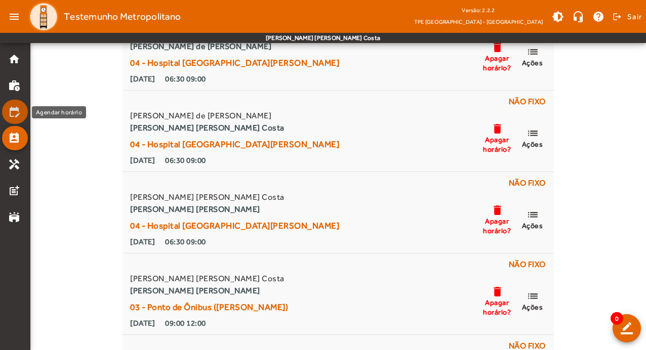
click at [19, 113] on mat-icon "edit_calendar" at bounding box center [14, 112] width 12 height 12
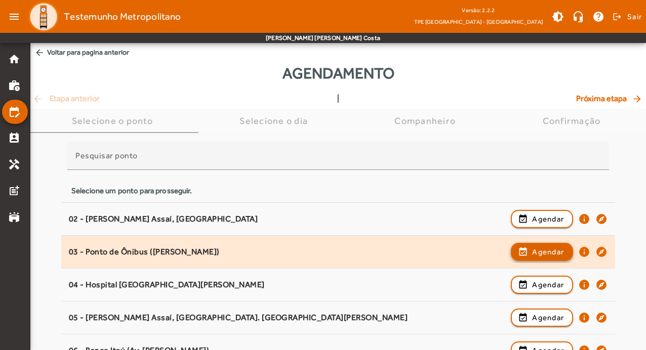
click at [543, 252] on span "Agendar" at bounding box center [548, 252] width 32 height 12
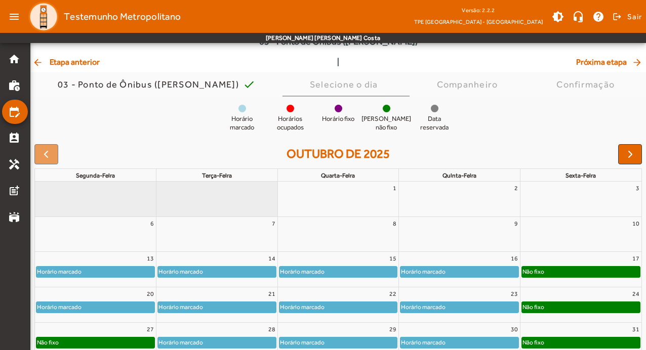
scroll to position [98, 0]
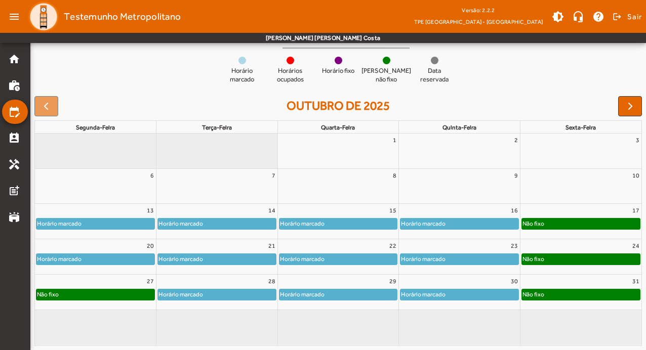
click at [365, 223] on div "Horário marcado" at bounding box center [339, 224] width 118 height 10
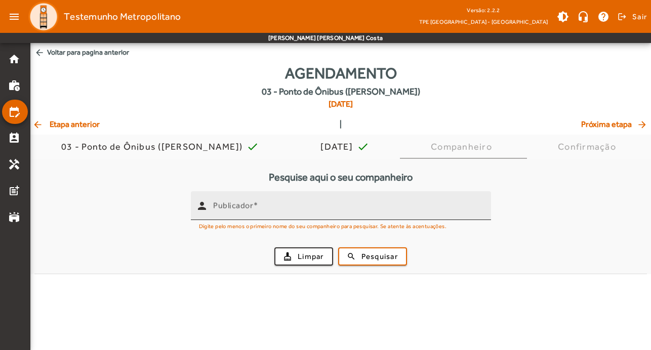
click at [308, 215] on input "Publicador" at bounding box center [348, 210] width 270 height 12
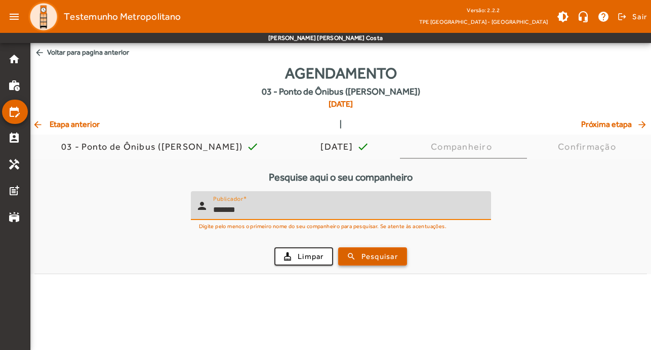
type input "*******"
click at [384, 257] on span "Pesquisar" at bounding box center [380, 257] width 36 height 12
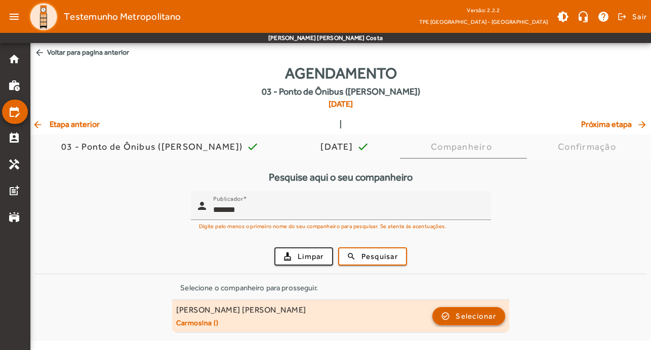
click at [472, 320] on span "Selecionar" at bounding box center [476, 316] width 41 height 12
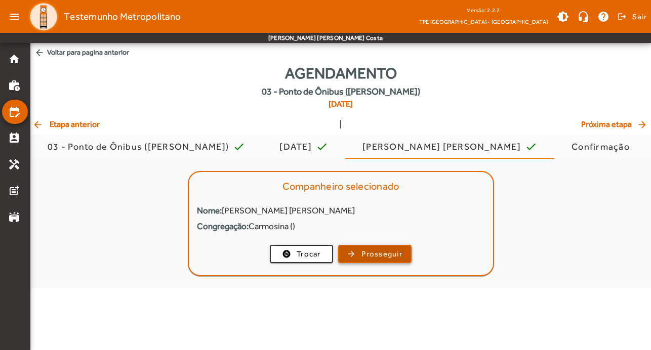
click at [389, 258] on span "Prosseguir" at bounding box center [382, 255] width 41 height 12
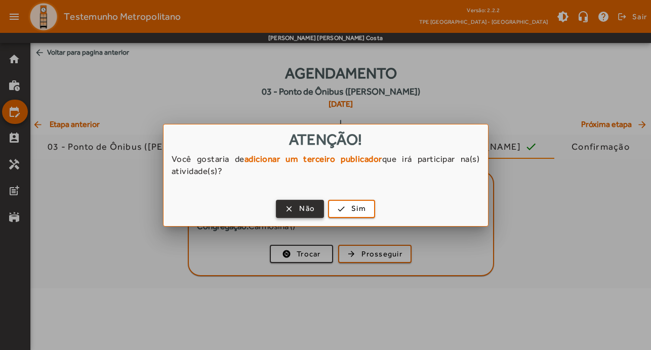
click at [301, 212] on span "Não" at bounding box center [307, 209] width 16 height 12
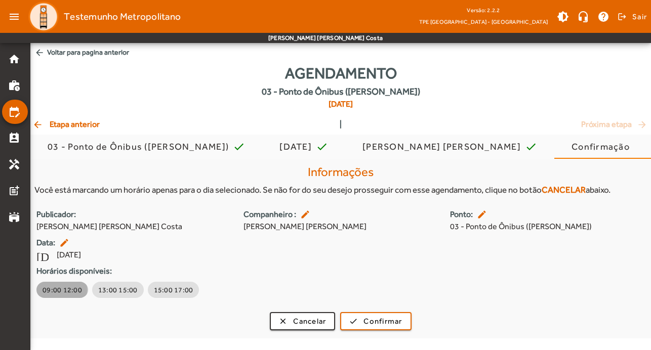
click at [54, 290] on span "09:00 12:00" at bounding box center [63, 290] width 40 height 10
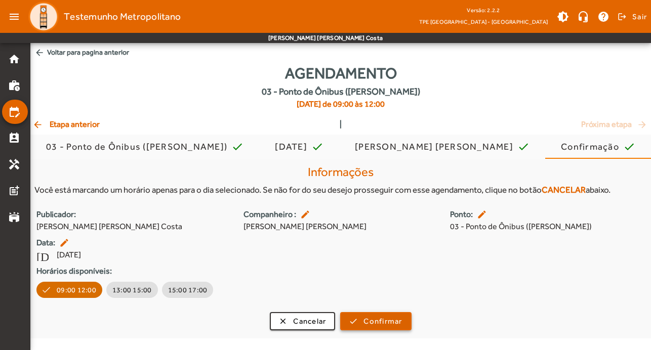
click at [392, 324] on span "Confirmar" at bounding box center [383, 322] width 38 height 12
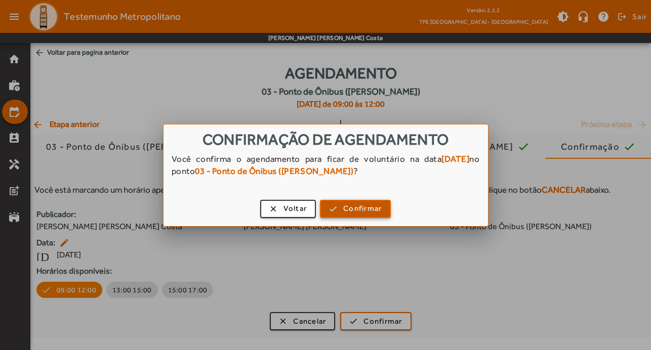
click at [370, 213] on span "Confirmar" at bounding box center [362, 209] width 38 height 12
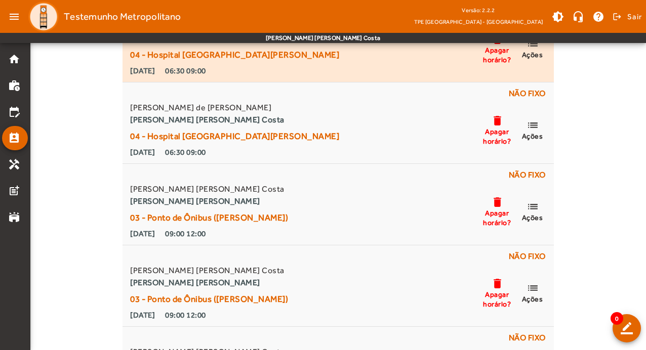
scroll to position [304, 0]
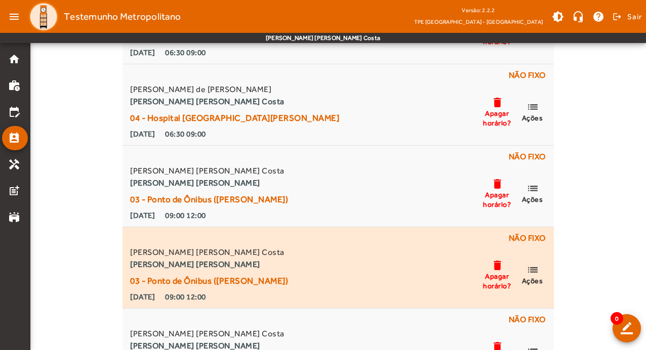
click at [496, 268] on mat-icon "delete" at bounding box center [497, 265] width 12 height 13
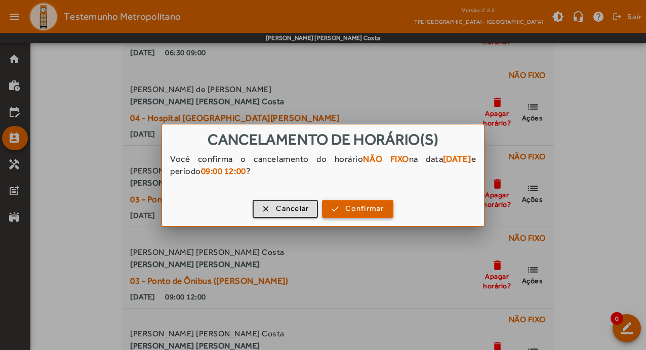
click at [348, 214] on span "Confirmar" at bounding box center [364, 209] width 38 height 12
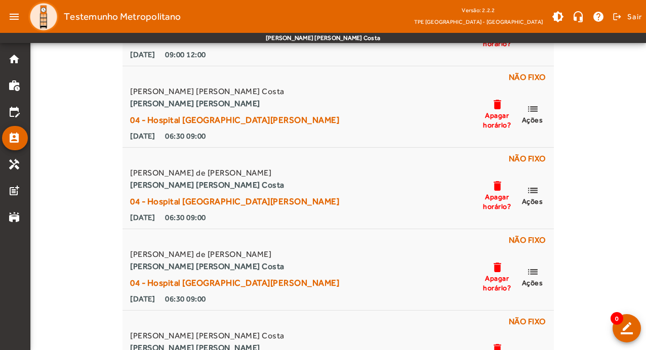
scroll to position [709, 0]
